Goal: Information Seeking & Learning: Learn about a topic

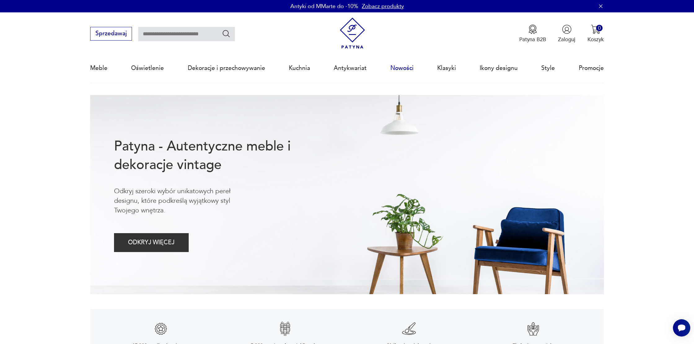
click at [402, 68] on link "Nowości" at bounding box center [401, 68] width 23 height 28
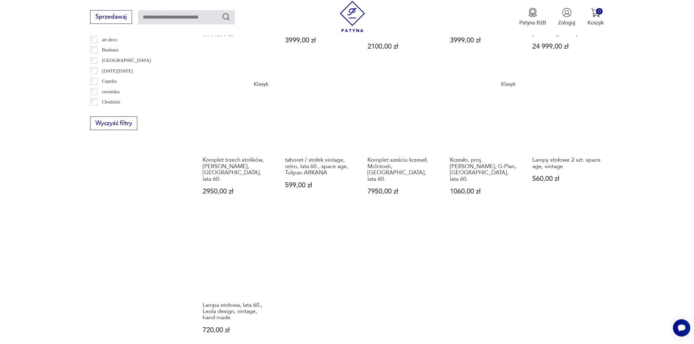
scroll to position [442, 0]
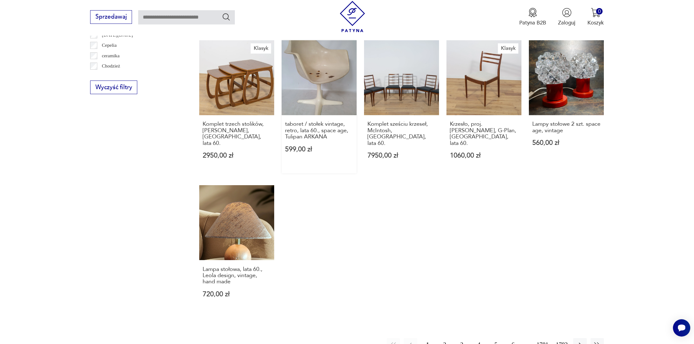
click at [315, 69] on link "taboret / stołek vintage, retro, lata 60., space age, Tulipan ARKANA 599,00 zł" at bounding box center [319, 106] width 75 height 133
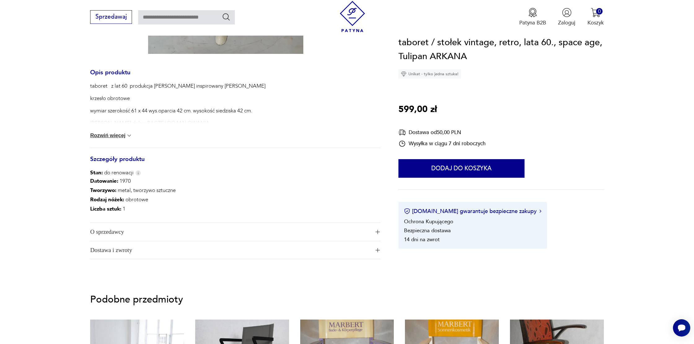
scroll to position [282, 0]
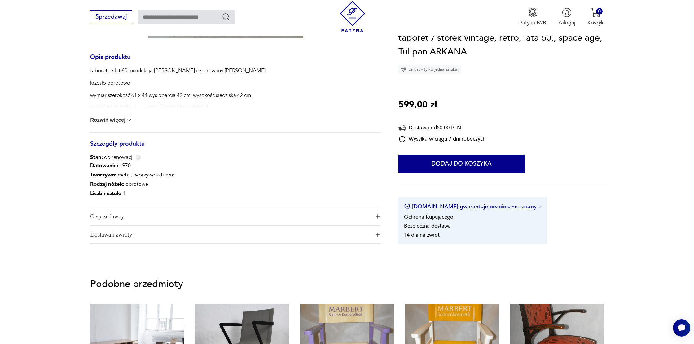
click at [153, 212] on span "O sprzedawcy" at bounding box center [230, 217] width 280 height 18
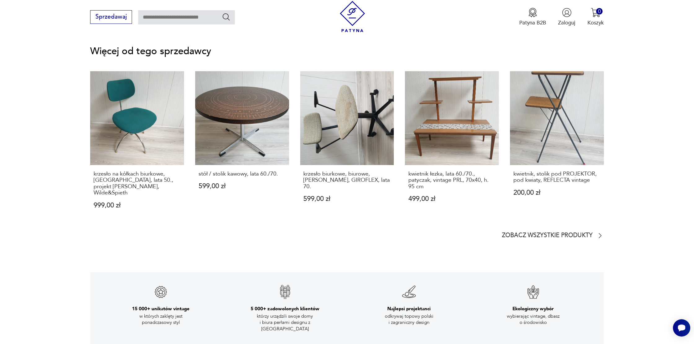
scroll to position [985, 0]
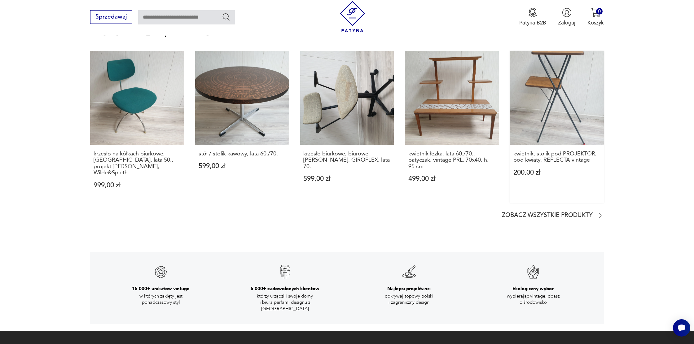
click at [587, 102] on link "kwietnik, stolik pod PROJEKTOR, pod kwiaty, REFLECTA vintage 200,00 zł" at bounding box center [557, 127] width 94 height 152
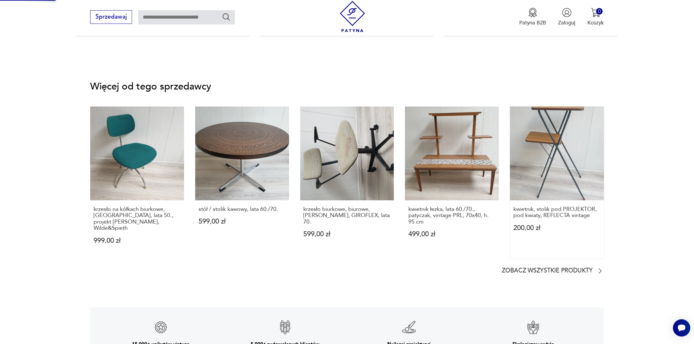
scroll to position [789, 0]
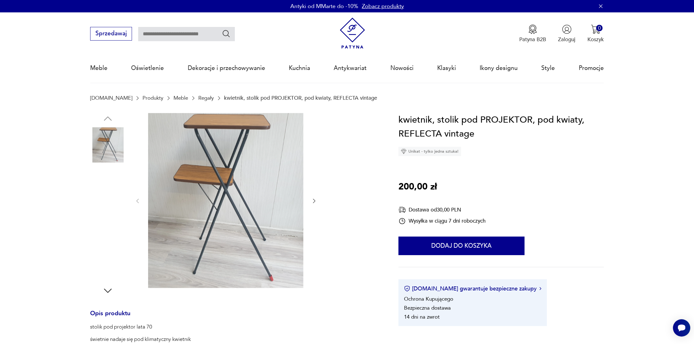
click at [254, 167] on img at bounding box center [225, 200] width 155 height 175
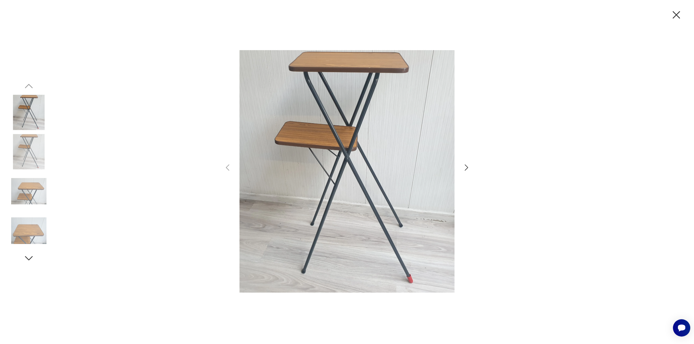
click at [466, 165] on icon "button" at bounding box center [466, 167] width 9 height 9
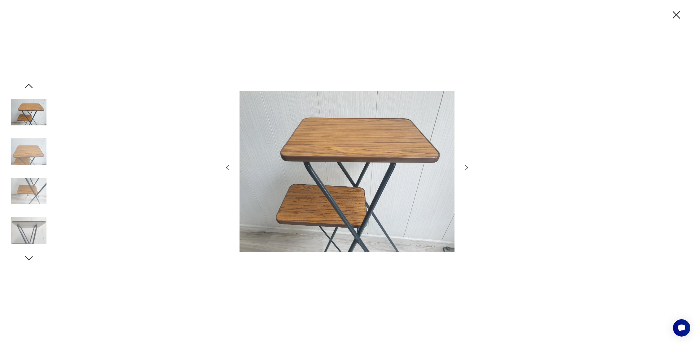
click at [466, 165] on icon "button" at bounding box center [466, 167] width 9 height 9
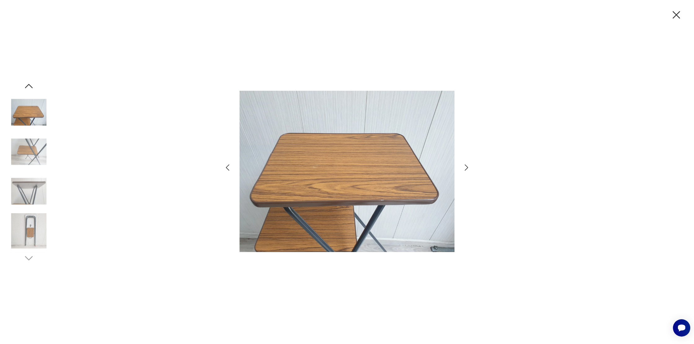
click at [466, 165] on icon "button" at bounding box center [466, 167] width 9 height 9
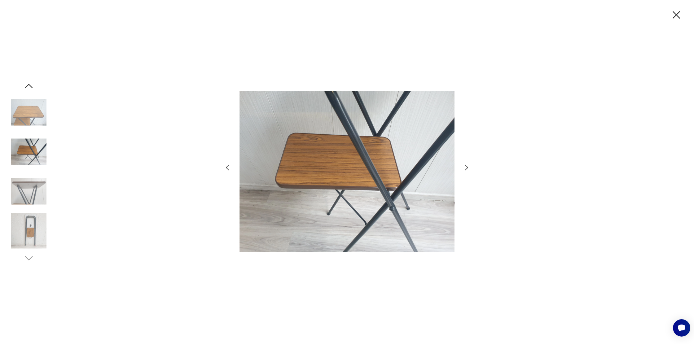
click at [466, 165] on icon "button" at bounding box center [466, 167] width 9 height 9
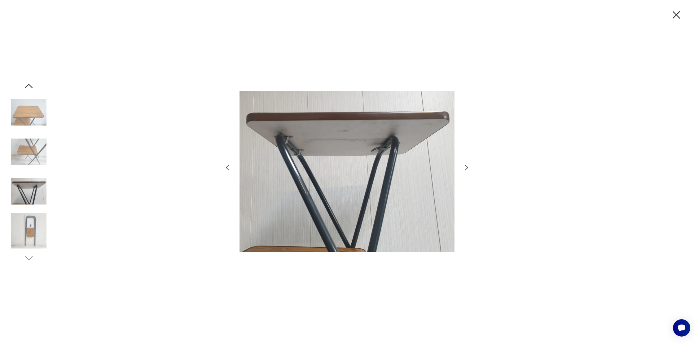
click at [466, 165] on icon "button" at bounding box center [466, 167] width 9 height 9
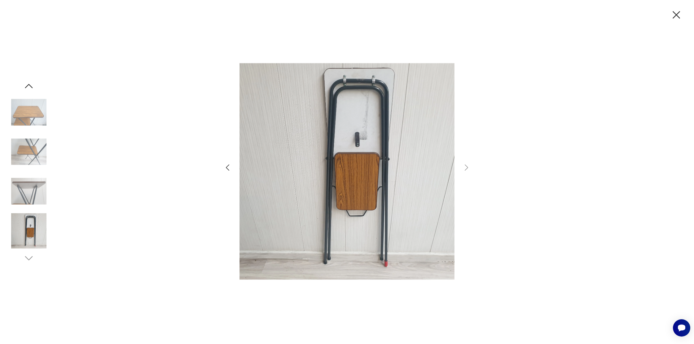
click at [675, 12] on icon "button" at bounding box center [676, 14] width 13 height 13
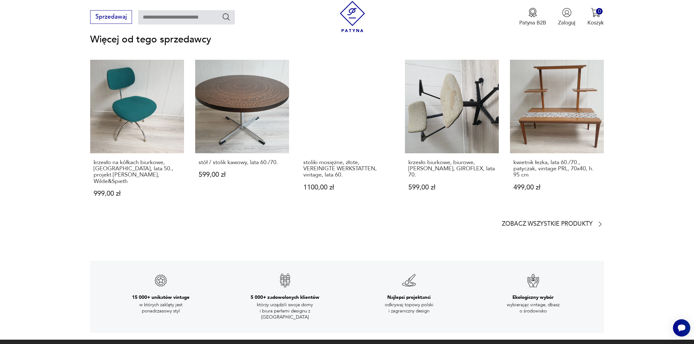
scroll to position [958, 0]
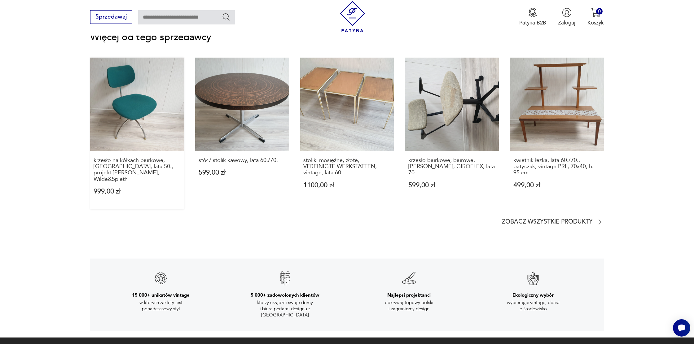
click at [133, 125] on link "krzesło na kółkach biurkowe, [GEOGRAPHIC_DATA], lata 50., projekt [PERSON_NAME]…" at bounding box center [137, 134] width 94 height 152
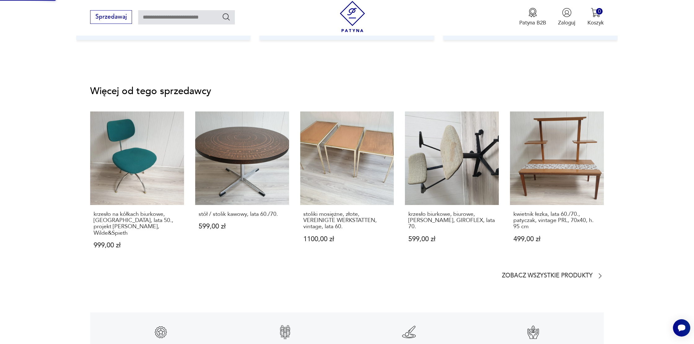
scroll to position [737, 0]
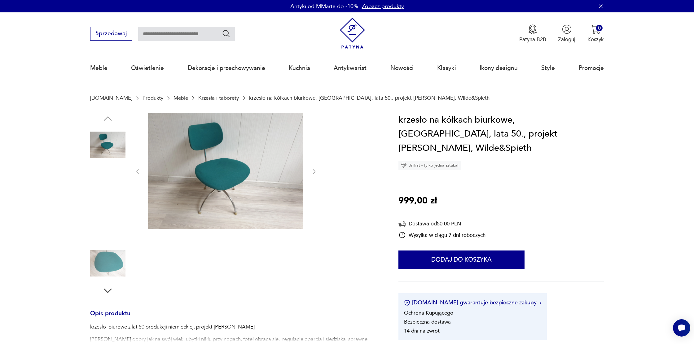
click at [196, 139] on img at bounding box center [225, 171] width 155 height 116
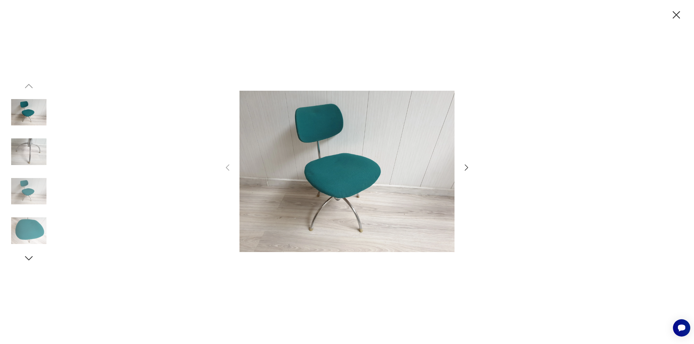
click at [465, 170] on icon "button" at bounding box center [466, 167] width 3 height 6
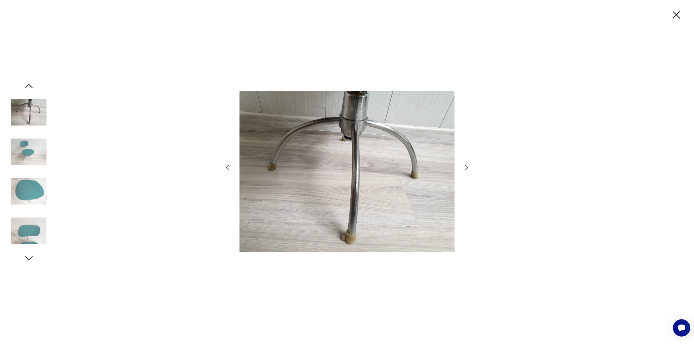
click at [465, 168] on icon "button" at bounding box center [466, 167] width 9 height 9
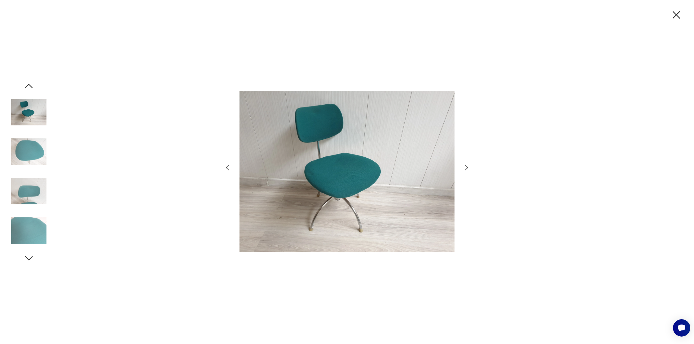
click at [465, 167] on icon "button" at bounding box center [466, 167] width 9 height 9
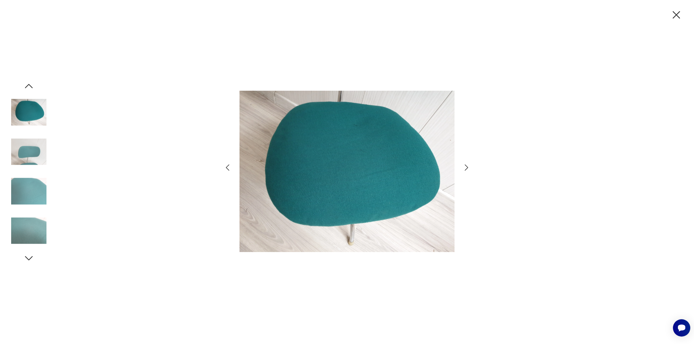
click at [465, 167] on icon "button" at bounding box center [466, 167] width 9 height 9
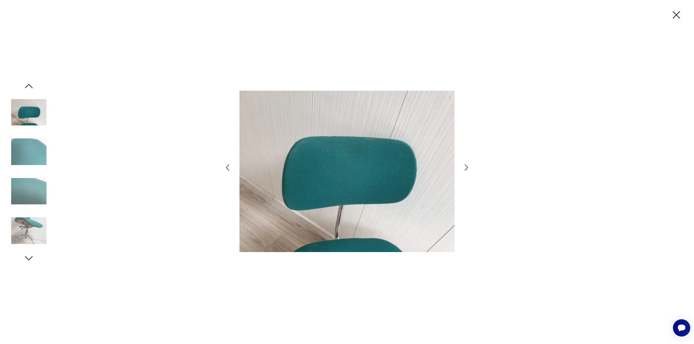
click at [465, 167] on icon "button" at bounding box center [466, 167] width 9 height 9
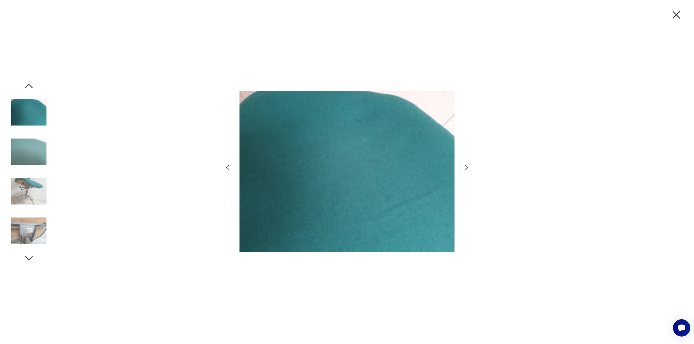
click at [465, 167] on icon "button" at bounding box center [466, 167] width 9 height 9
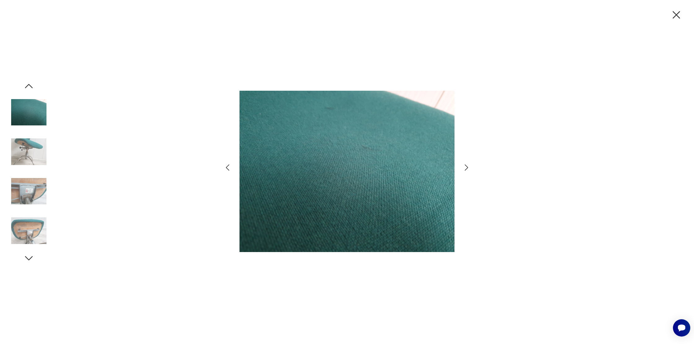
click at [465, 167] on icon "button" at bounding box center [466, 167] width 9 height 9
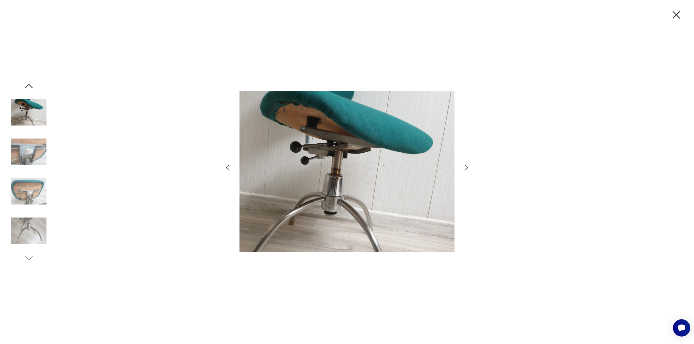
click at [465, 167] on icon "button" at bounding box center [466, 167] width 9 height 9
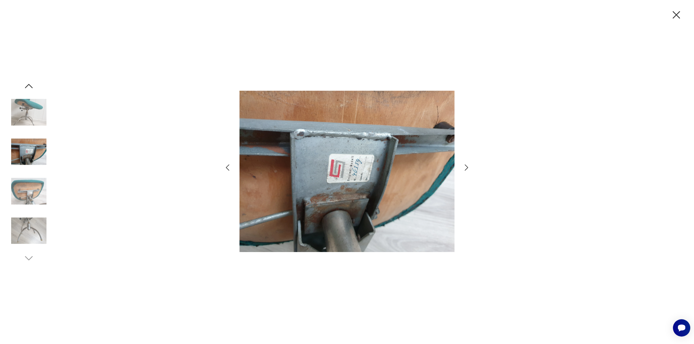
click at [465, 167] on icon "button" at bounding box center [466, 167] width 9 height 9
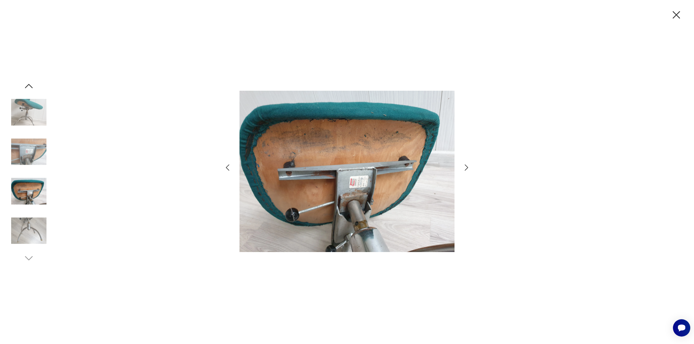
click at [465, 167] on icon "button" at bounding box center [466, 167] width 9 height 9
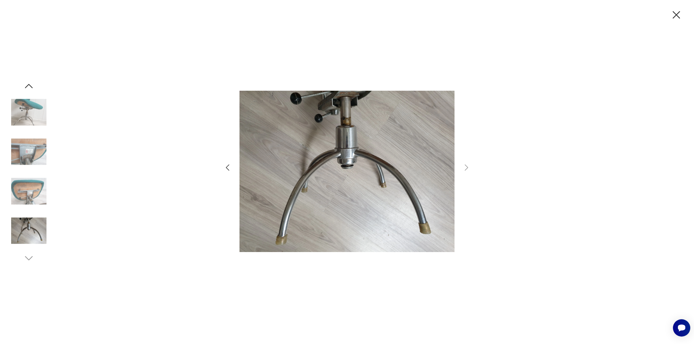
click at [227, 167] on icon "button" at bounding box center [227, 167] width 9 height 9
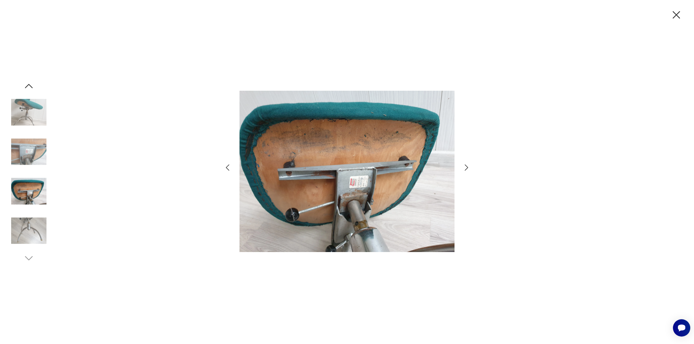
click at [227, 167] on icon "button" at bounding box center [227, 167] width 9 height 9
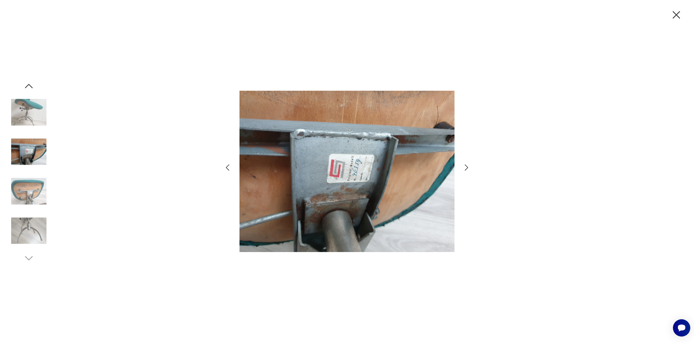
click at [678, 14] on icon "button" at bounding box center [676, 14] width 13 height 13
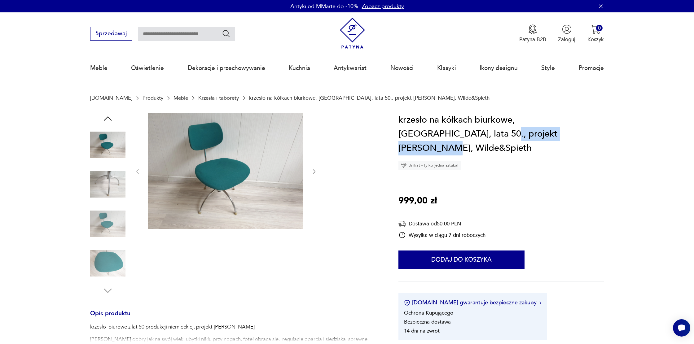
drag, startPoint x: 430, startPoint y: 135, endPoint x: 522, endPoint y: 132, distance: 91.4
click at [527, 131] on h1 "krzesło na kółkach biurkowe, [GEOGRAPHIC_DATA], lata 50., projekt [PERSON_NAME]…" at bounding box center [500, 134] width 205 height 42
click at [631, 50] on nav "Sprzedawaj Patyna B2B Zaloguj 0 Koszyk Twój koszyk ( 0 ) Brak produktów w koszy…" at bounding box center [347, 47] width 694 height 71
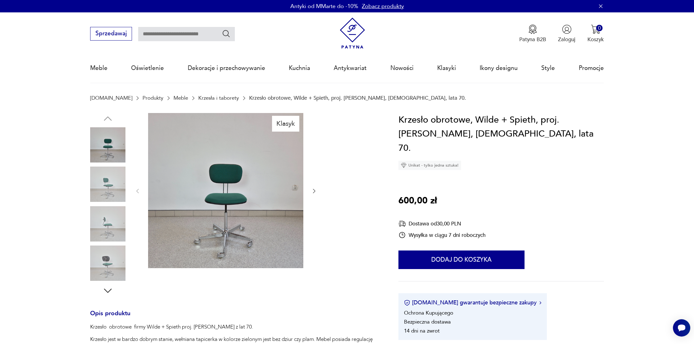
click at [183, 175] on img at bounding box center [225, 190] width 155 height 155
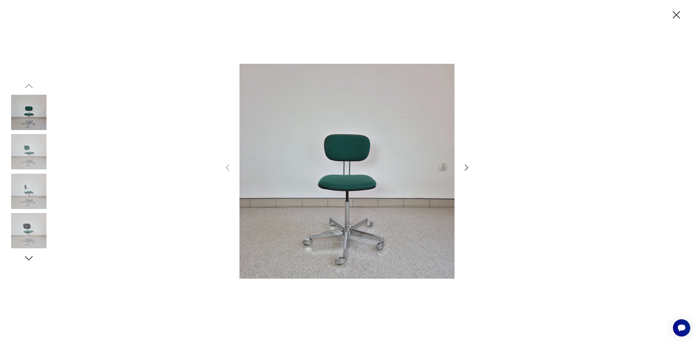
click at [465, 165] on icon "button" at bounding box center [466, 167] width 3 height 6
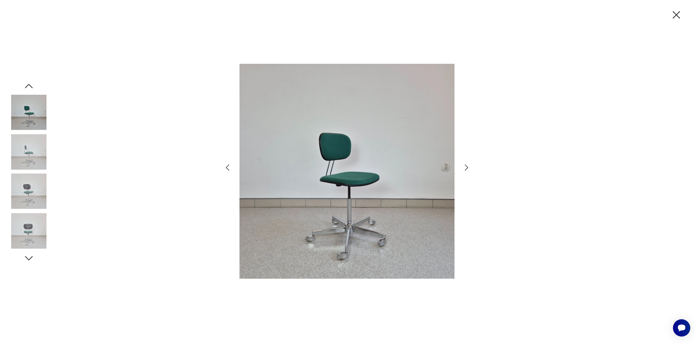
click at [465, 166] on icon "button" at bounding box center [466, 167] width 9 height 9
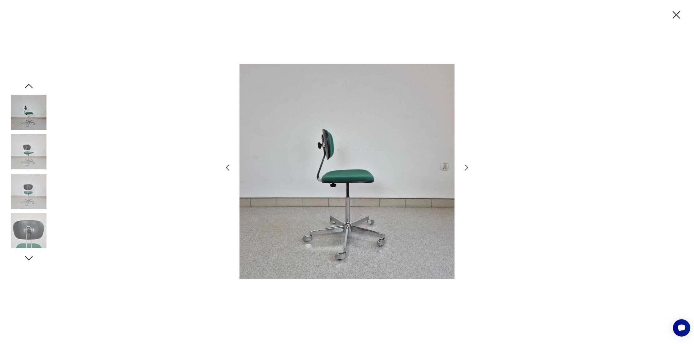
click at [465, 166] on icon "button" at bounding box center [466, 167] width 9 height 9
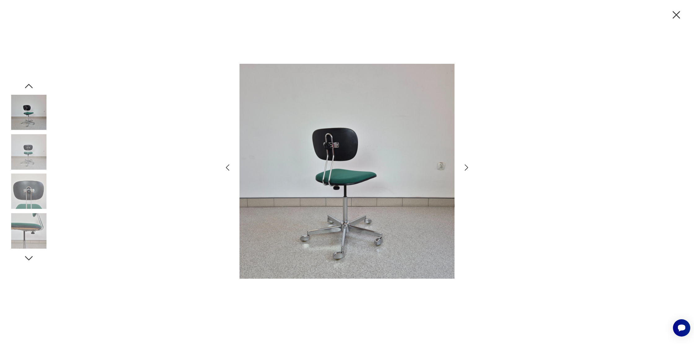
click at [465, 166] on icon "button" at bounding box center [466, 167] width 9 height 9
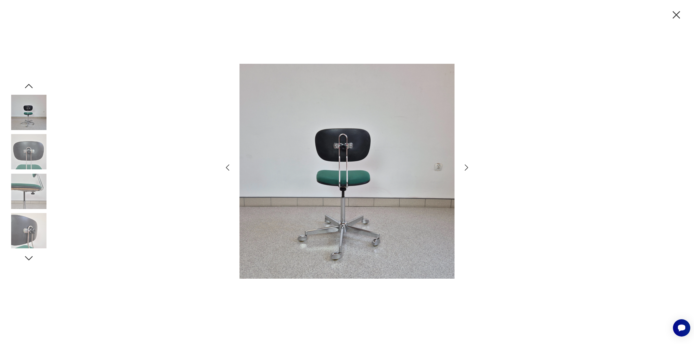
click at [465, 166] on icon "button" at bounding box center [466, 167] width 9 height 9
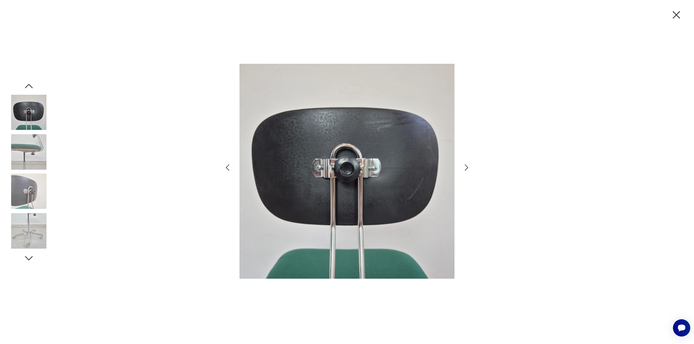
click at [465, 166] on icon "button" at bounding box center [466, 167] width 9 height 9
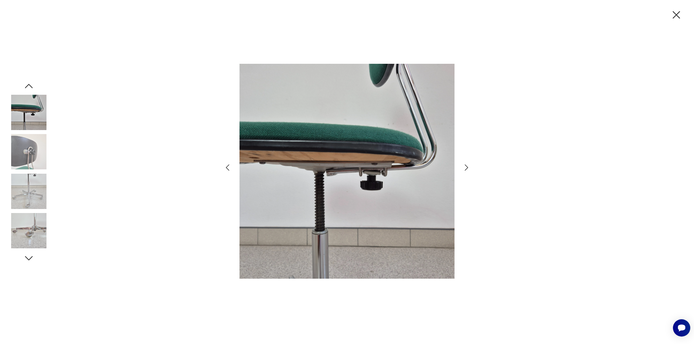
click at [465, 166] on icon "button" at bounding box center [466, 167] width 9 height 9
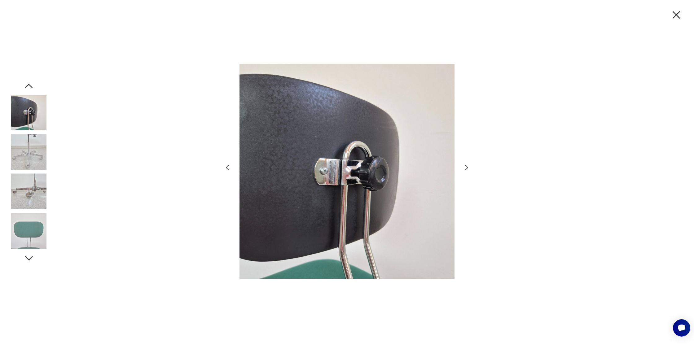
click at [465, 166] on icon "button" at bounding box center [466, 167] width 9 height 9
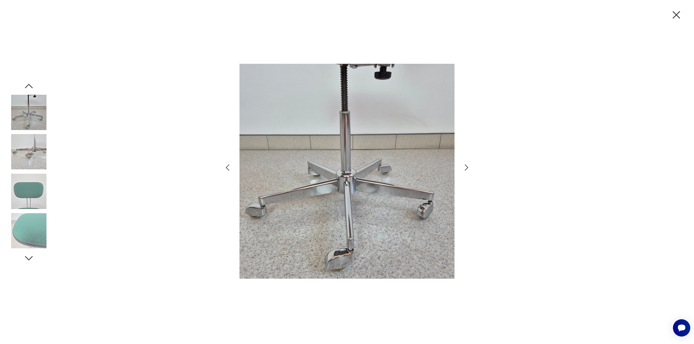
click at [465, 166] on icon "button" at bounding box center [466, 167] width 9 height 9
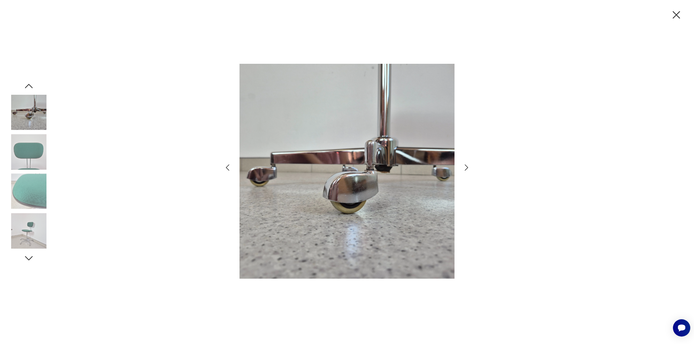
click at [465, 166] on icon "button" at bounding box center [466, 167] width 9 height 9
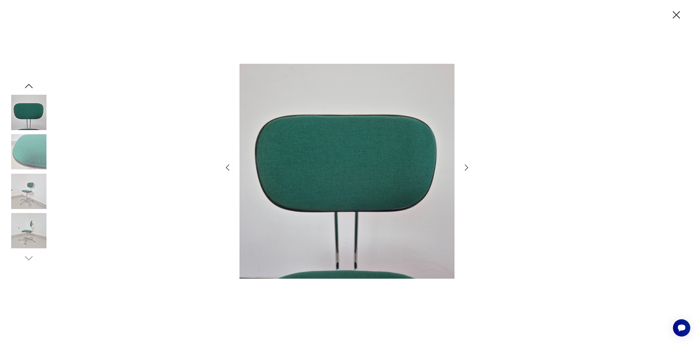
click at [465, 166] on icon "button" at bounding box center [466, 167] width 9 height 9
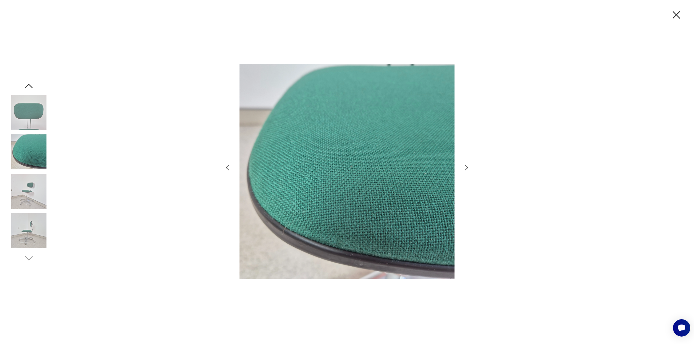
click at [465, 166] on icon "button" at bounding box center [466, 167] width 9 height 9
